Goal: Task Accomplishment & Management: Use online tool/utility

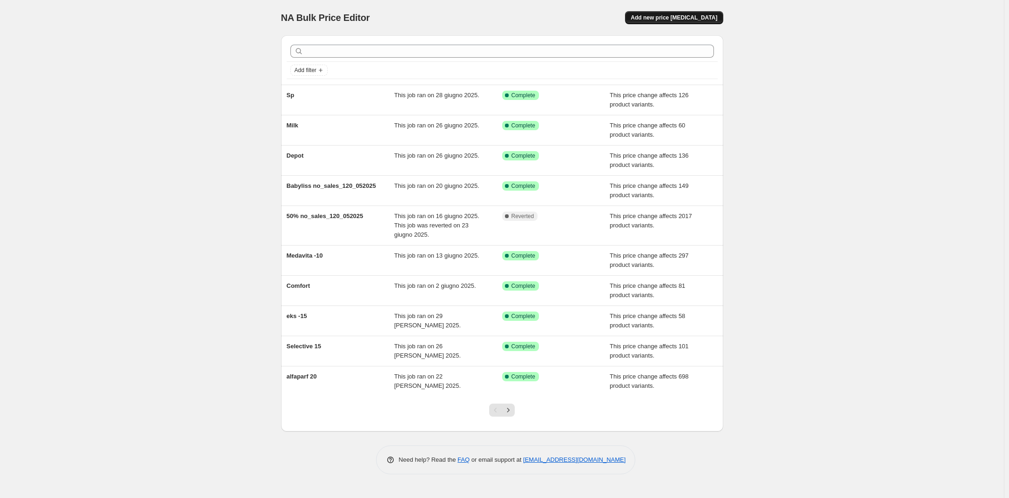
click at [685, 17] on span "Add new price [MEDICAL_DATA]" at bounding box center [674, 17] width 87 height 7
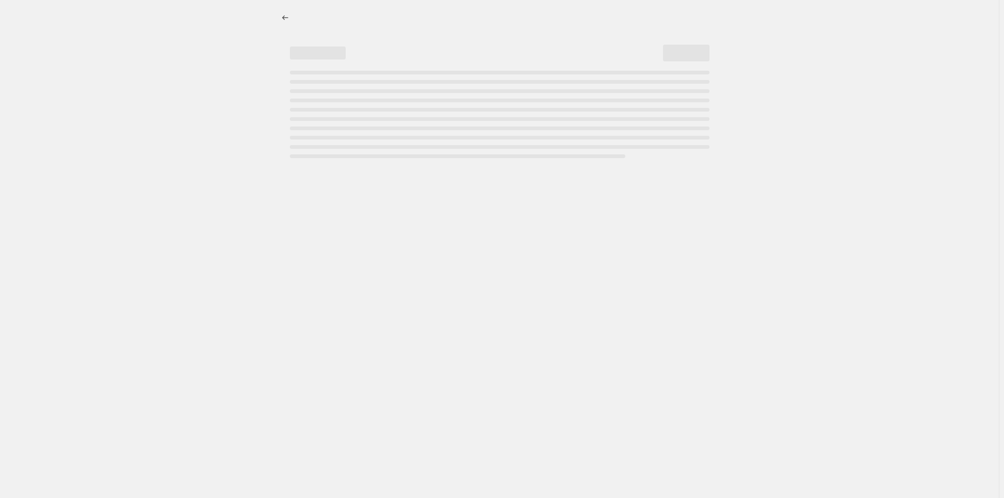
select select "percentage"
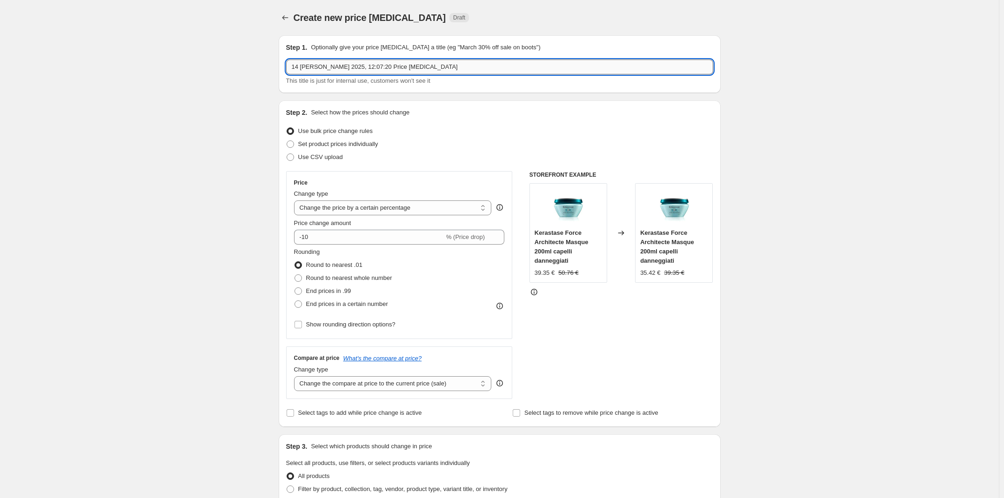
click at [403, 68] on input "14 [PERSON_NAME] 2025, 12:07:20 Price [MEDICAL_DATA]" at bounding box center [499, 67] width 427 height 15
drag, startPoint x: 403, startPoint y: 68, endPoint x: 351, endPoint y: 65, distance: 51.8
click at [351, 65] on input "14 [PERSON_NAME] 2025, 12:07:20 Price [MEDICAL_DATA]" at bounding box center [499, 67] width 427 height 15
type input "14 [PERSON_NAME] 2025, 12:07:20 steampod4"
click at [246, 157] on div "Create new price [MEDICAL_DATA]. This page is ready Create new price [MEDICAL_D…" at bounding box center [499, 466] width 999 height 933
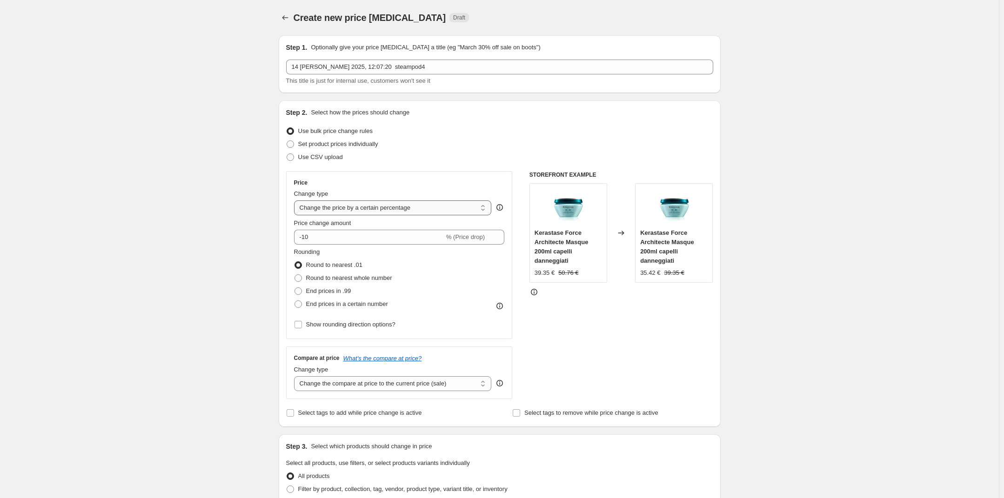
click at [347, 209] on select "Change the price to a certain amount Change the price by a certain amount Chang…" at bounding box center [393, 208] width 198 height 15
select select "to"
click at [296, 201] on select "Change the price to a certain amount Change the price by a certain amount Chang…" at bounding box center [393, 208] width 198 height 15
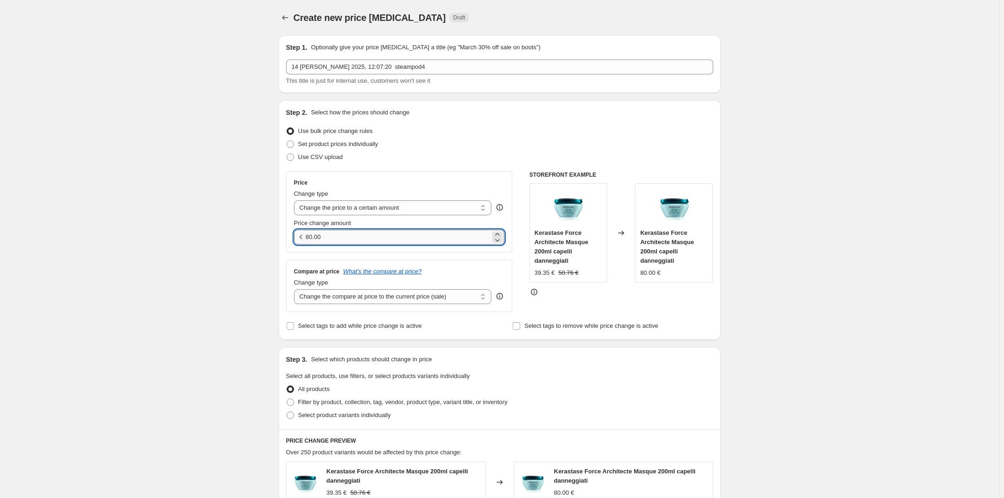
click at [346, 237] on input "80.00" at bounding box center [398, 237] width 185 height 15
drag, startPoint x: 346, startPoint y: 237, endPoint x: 265, endPoint y: 229, distance: 80.9
click at [265, 229] on div "Create new price [MEDICAL_DATA]. This page is ready Create new price [MEDICAL_D…" at bounding box center [499, 423] width 999 height 847
type input "20.00"
click at [250, 248] on div "Create new price [MEDICAL_DATA]. This page is ready Create new price [MEDICAL_D…" at bounding box center [499, 423] width 999 height 847
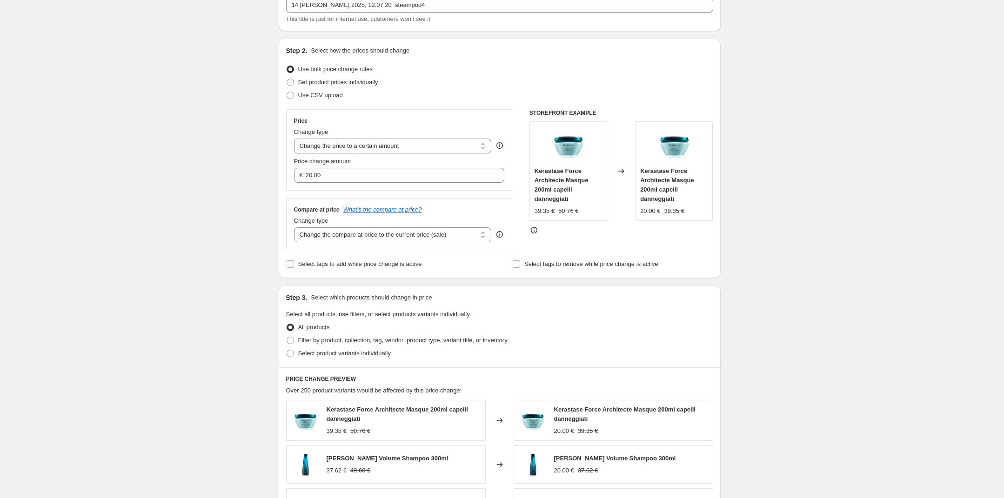
scroll to position [124, 0]
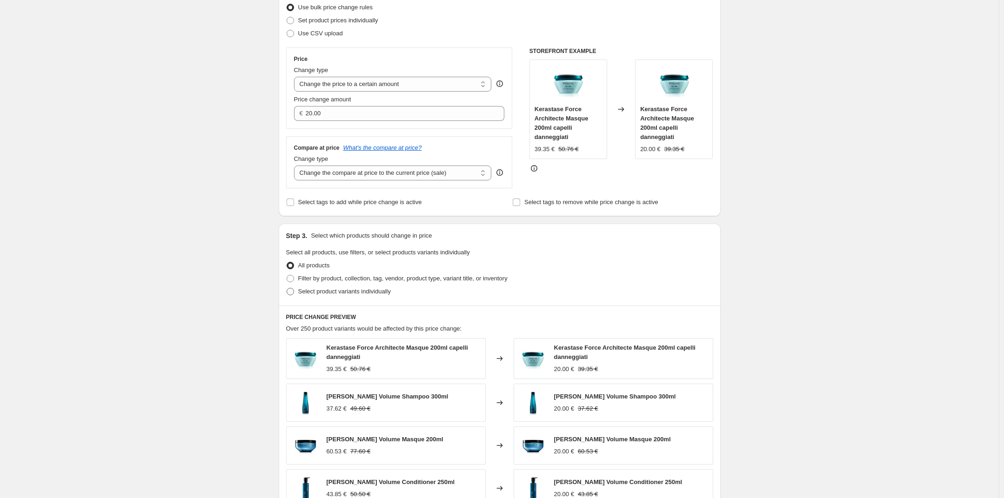
click at [320, 288] on span "Select product variants individually" at bounding box center [344, 291] width 93 height 7
click at [287, 288] on input "Select product variants individually" at bounding box center [287, 288] width 0 height 0
radio input "true"
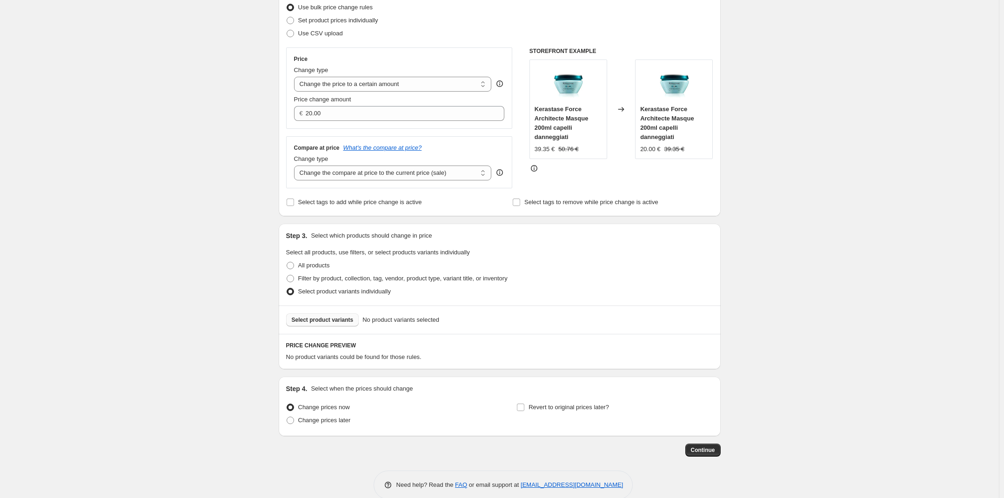
click at [334, 323] on span "Select product variants" at bounding box center [323, 319] width 62 height 7
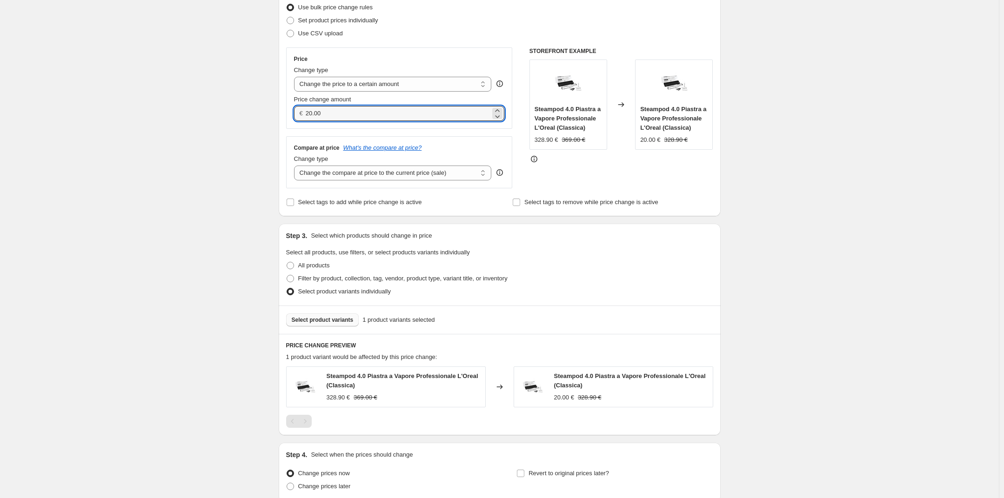
drag, startPoint x: 340, startPoint y: 108, endPoint x: 258, endPoint y: 107, distance: 81.9
click at [258, 107] on div "Create new price [MEDICAL_DATA]. This page is ready Create new price [MEDICAL_D…" at bounding box center [499, 228] width 999 height 704
type input "308.90"
click at [209, 149] on div "Create new price [MEDICAL_DATA]. This page is ready Create new price [MEDICAL_D…" at bounding box center [499, 228] width 999 height 704
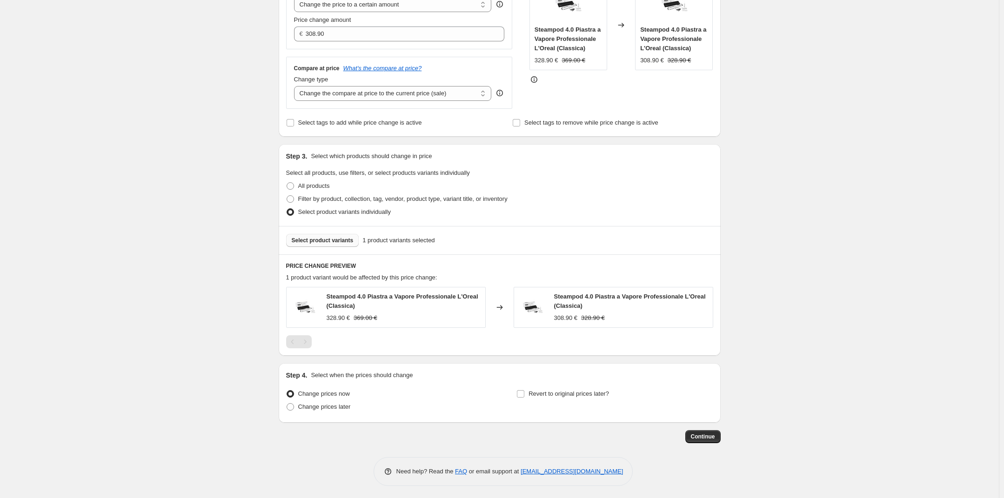
scroll to position [204, 0]
click at [554, 397] on span "Revert to original prices later?" at bounding box center [569, 393] width 81 height 9
click at [524, 397] on input "Revert to original prices later?" at bounding box center [520, 393] width 7 height 7
checkbox input "true"
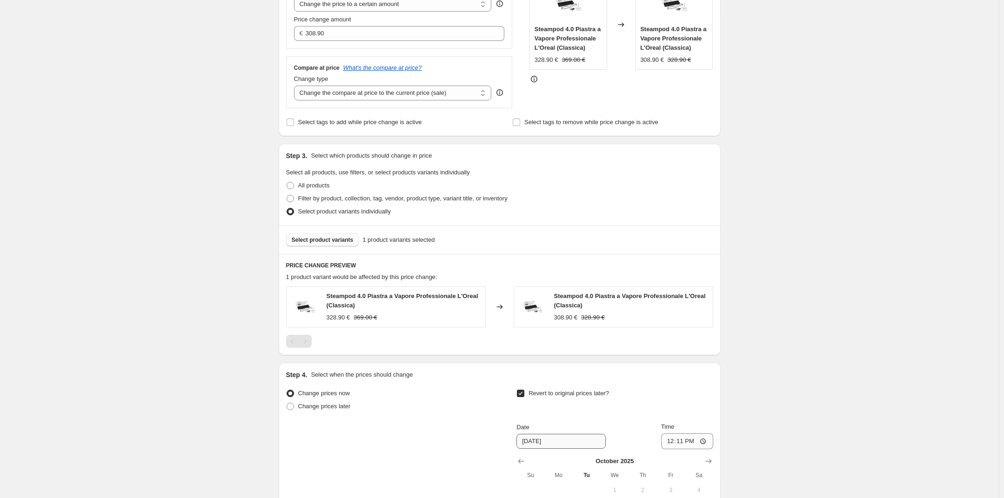
scroll to position [363, 0]
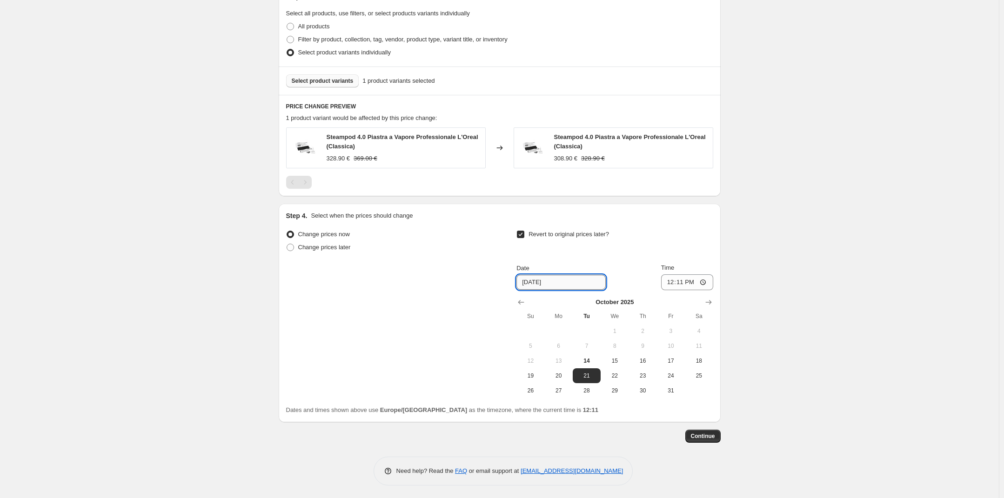
click at [569, 282] on input "[DATE]" at bounding box center [561, 282] width 89 height 15
click at [535, 392] on span "26" at bounding box center [530, 390] width 20 height 7
type input "[DATE]"
click at [787, 299] on div "Create new price [MEDICAL_DATA]. This page is ready Create new price [MEDICAL_D…" at bounding box center [499, 68] width 999 height 863
click at [715, 433] on span "Continue" at bounding box center [703, 436] width 24 height 7
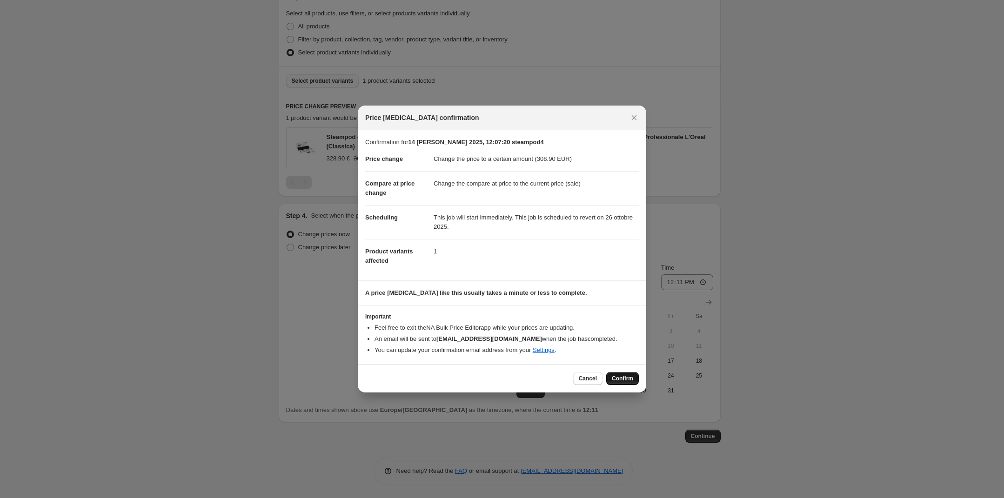
click at [614, 376] on span "Confirm" at bounding box center [622, 378] width 21 height 7
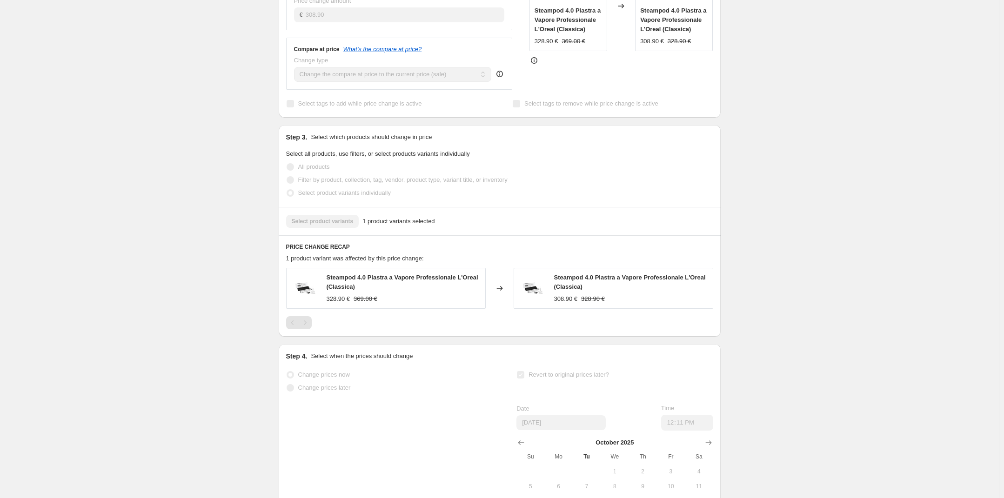
scroll to position [372, 0]
